Goal: Find specific page/section: Find specific page/section

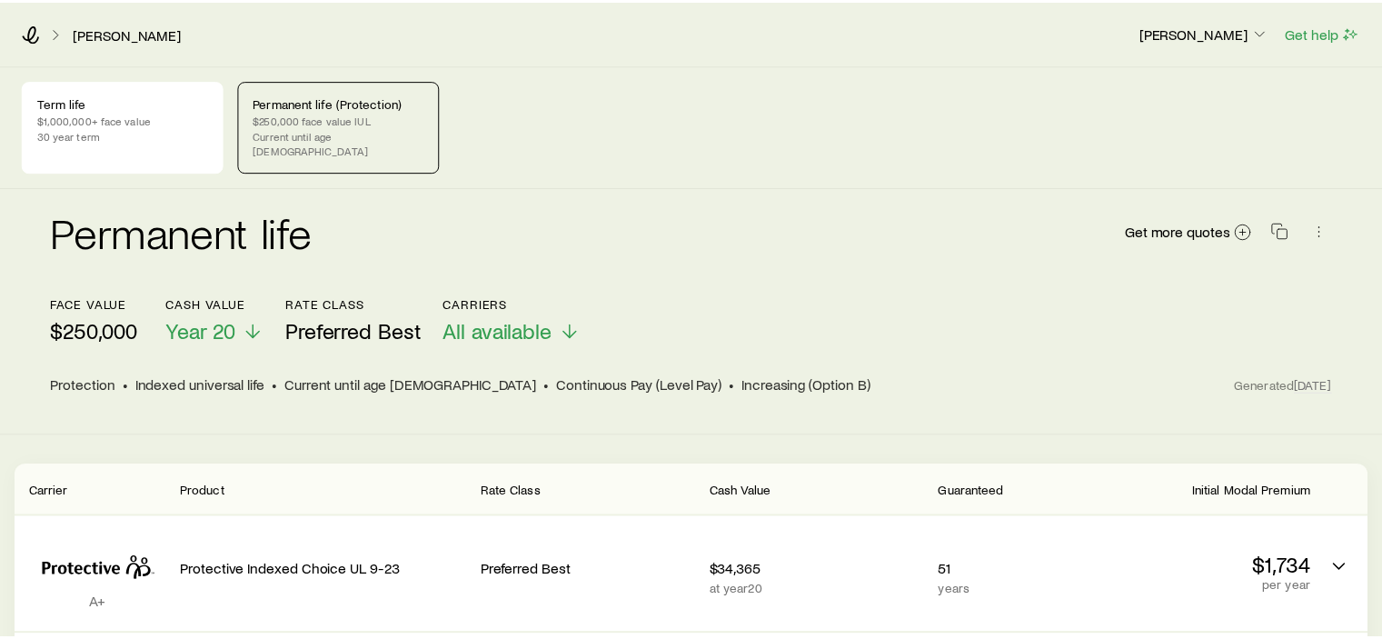
scroll to position [167, 0]
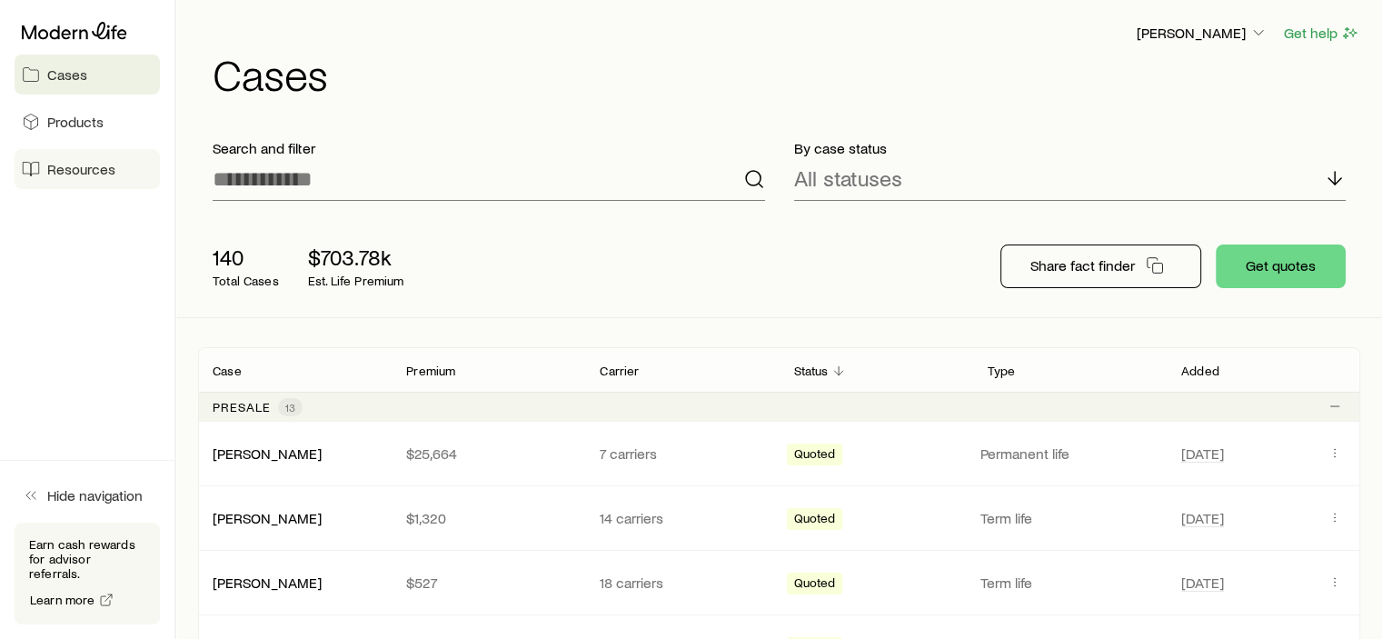
click at [69, 178] on link "Resources" at bounding box center [87, 169] width 145 height 40
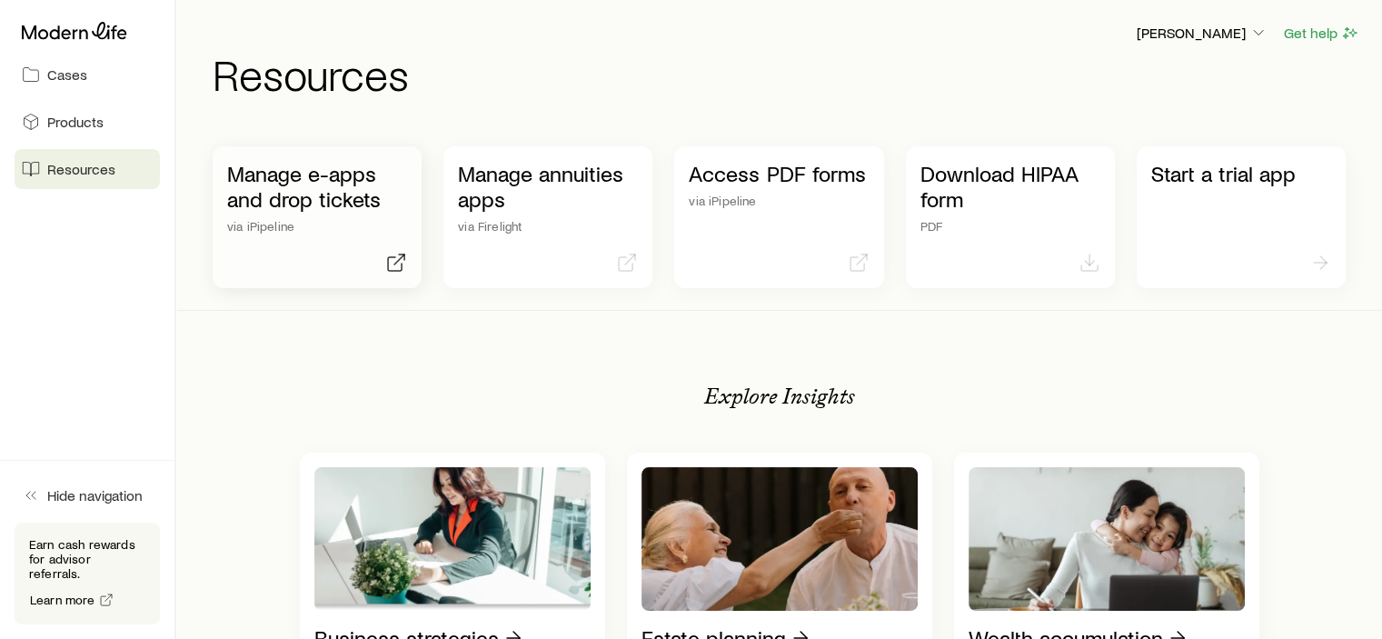
click at [257, 192] on p "Manage e-apps and drop tickets" at bounding box center [317, 186] width 180 height 51
click at [1236, 35] on p "[PERSON_NAME]" at bounding box center [1202, 33] width 131 height 18
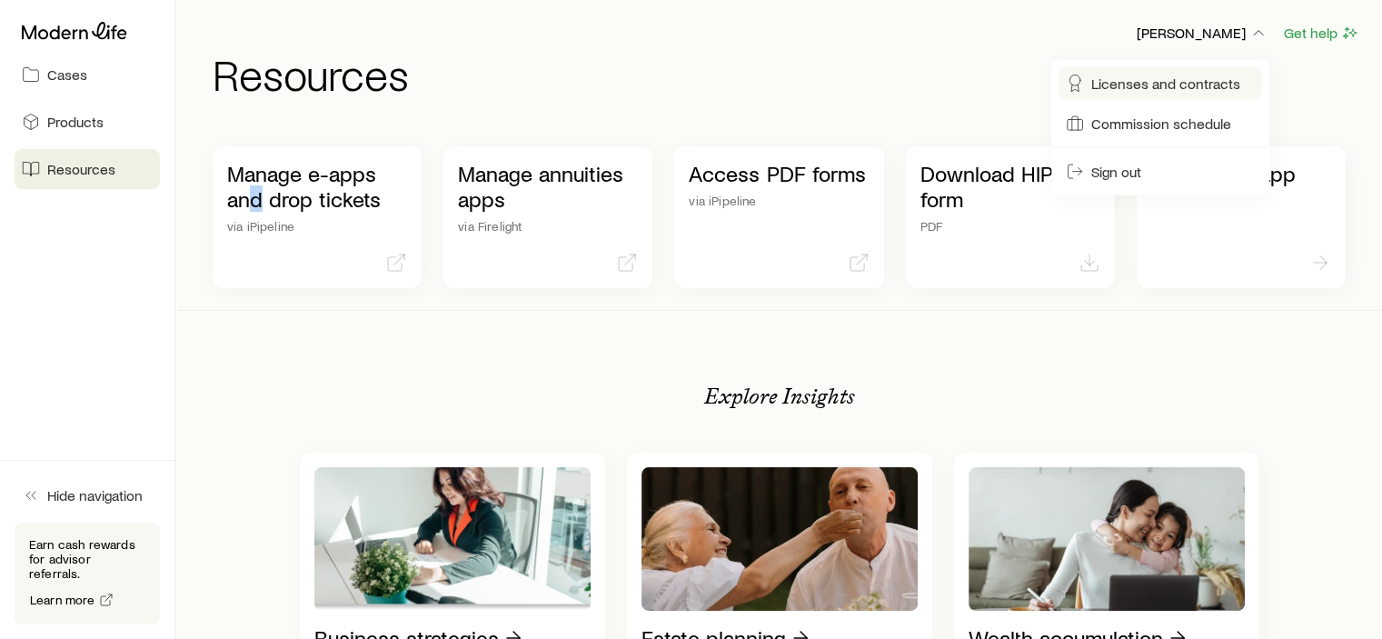
click at [1196, 85] on span "Licenses and contracts" at bounding box center [1165, 84] width 149 height 18
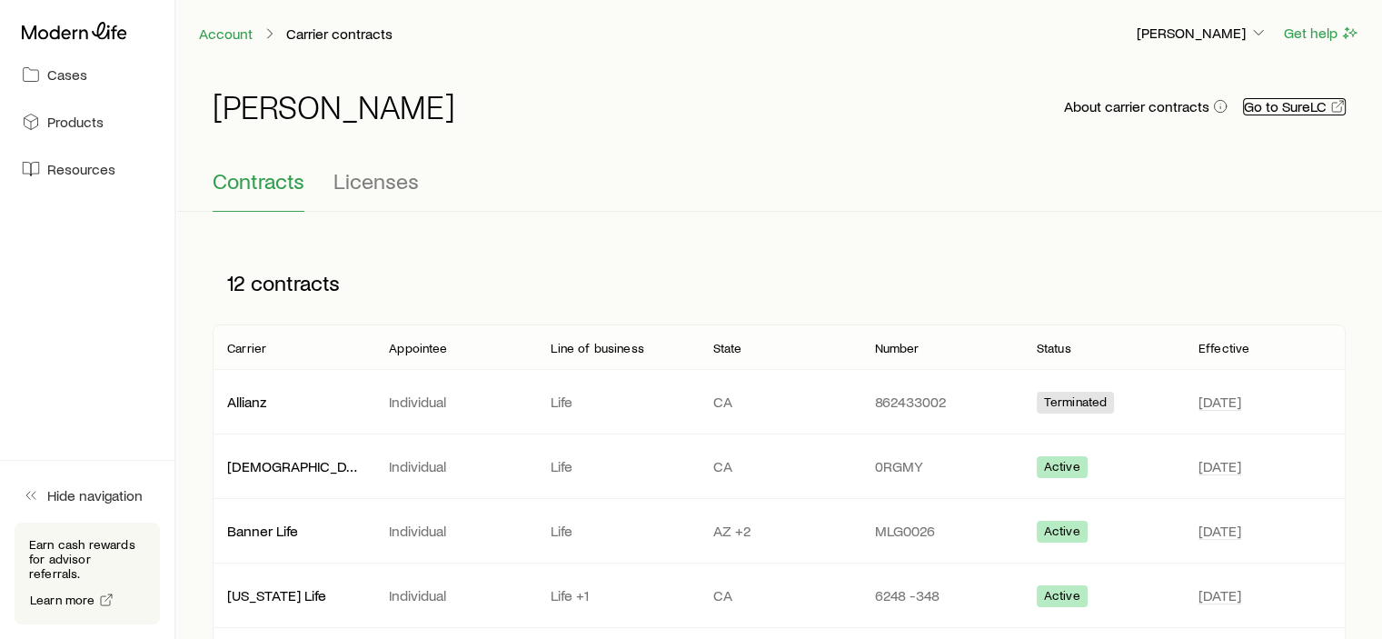
click at [1273, 105] on link "Go to SureLC" at bounding box center [1294, 106] width 103 height 17
